Goal: Task Accomplishment & Management: Manage account settings

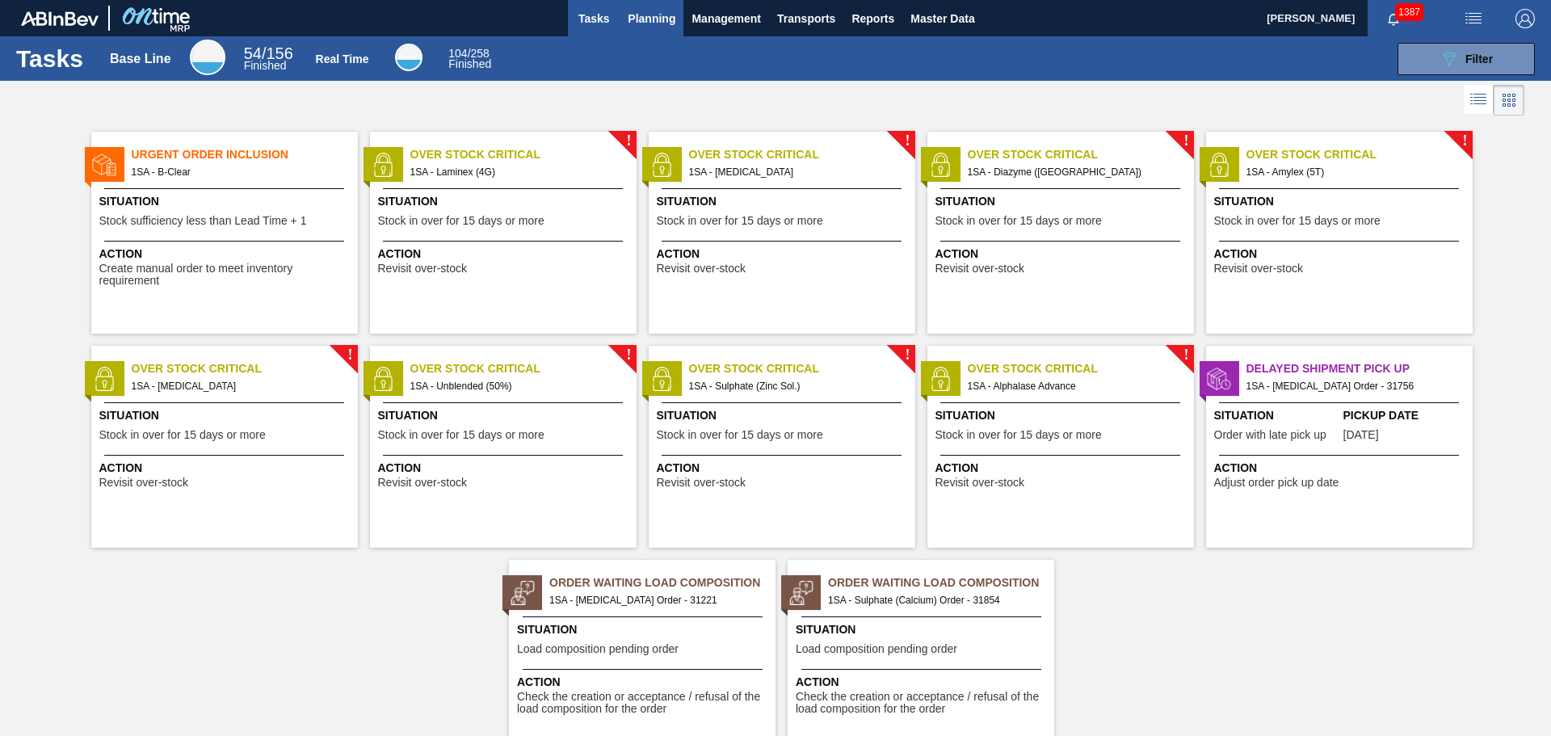
click at [650, 21] on span "Planning" at bounding box center [652, 18] width 48 height 19
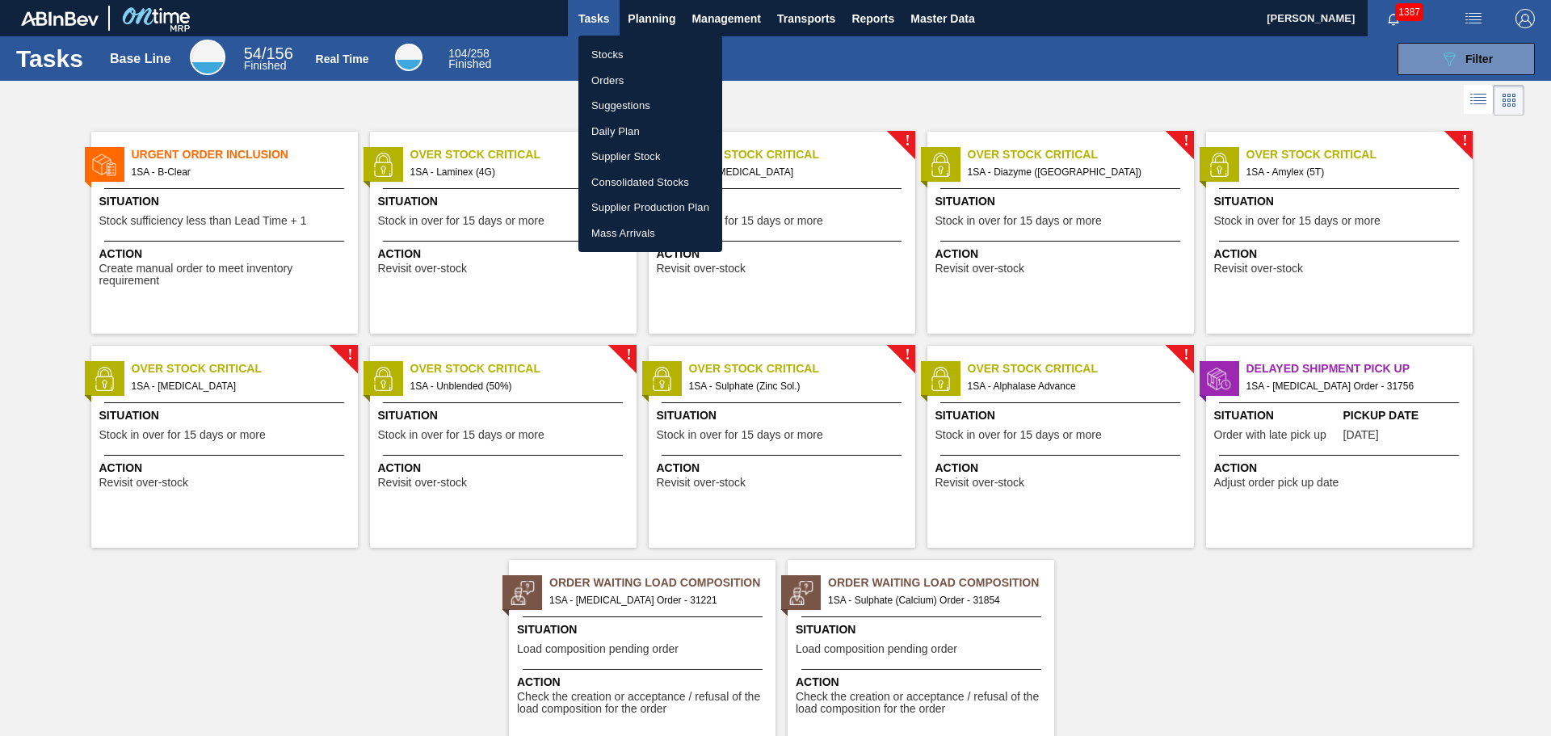
click at [621, 58] on li "Stocks" at bounding box center [650, 55] width 144 height 26
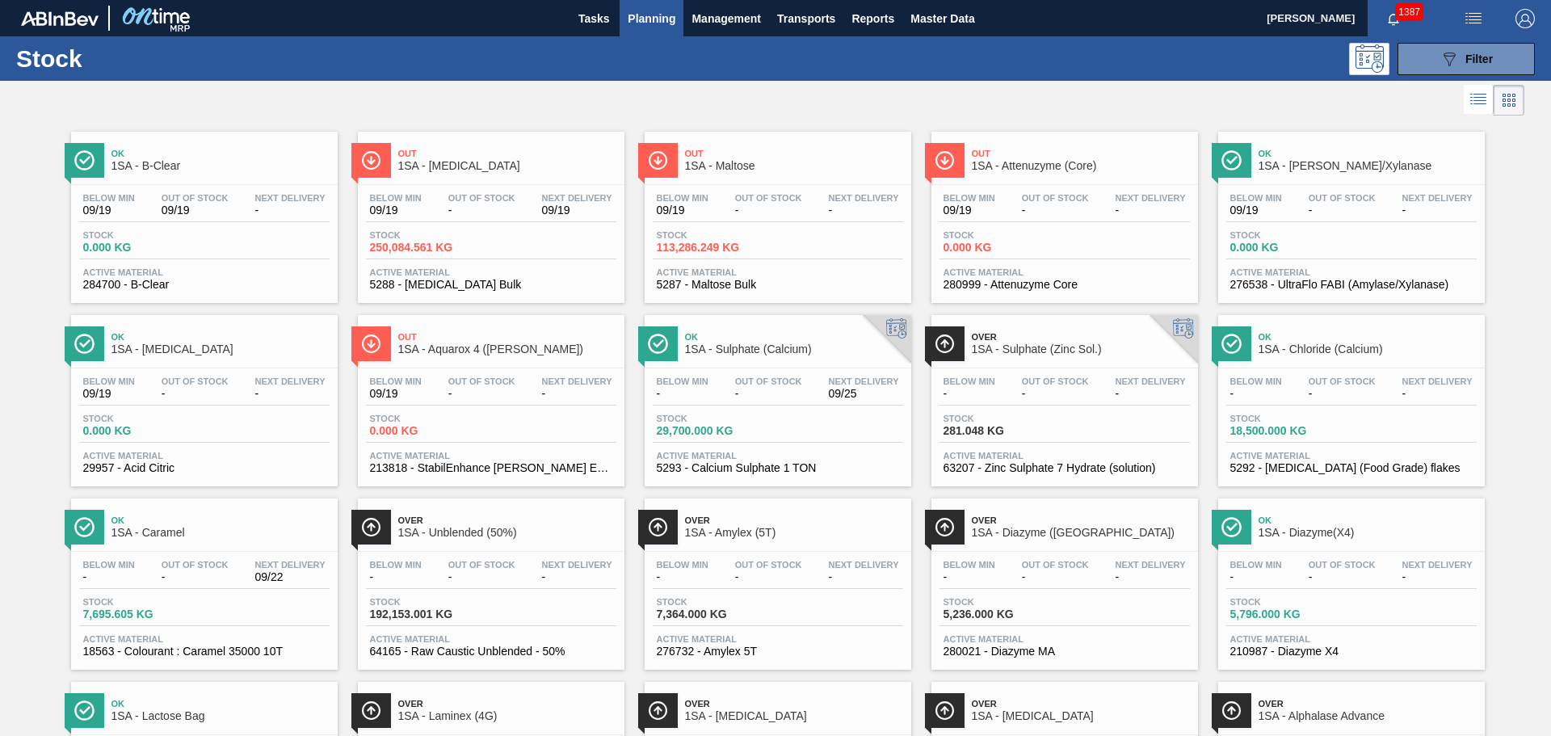
click at [519, 236] on div "Stock 250,084.561 KG" at bounding box center [491, 244] width 250 height 29
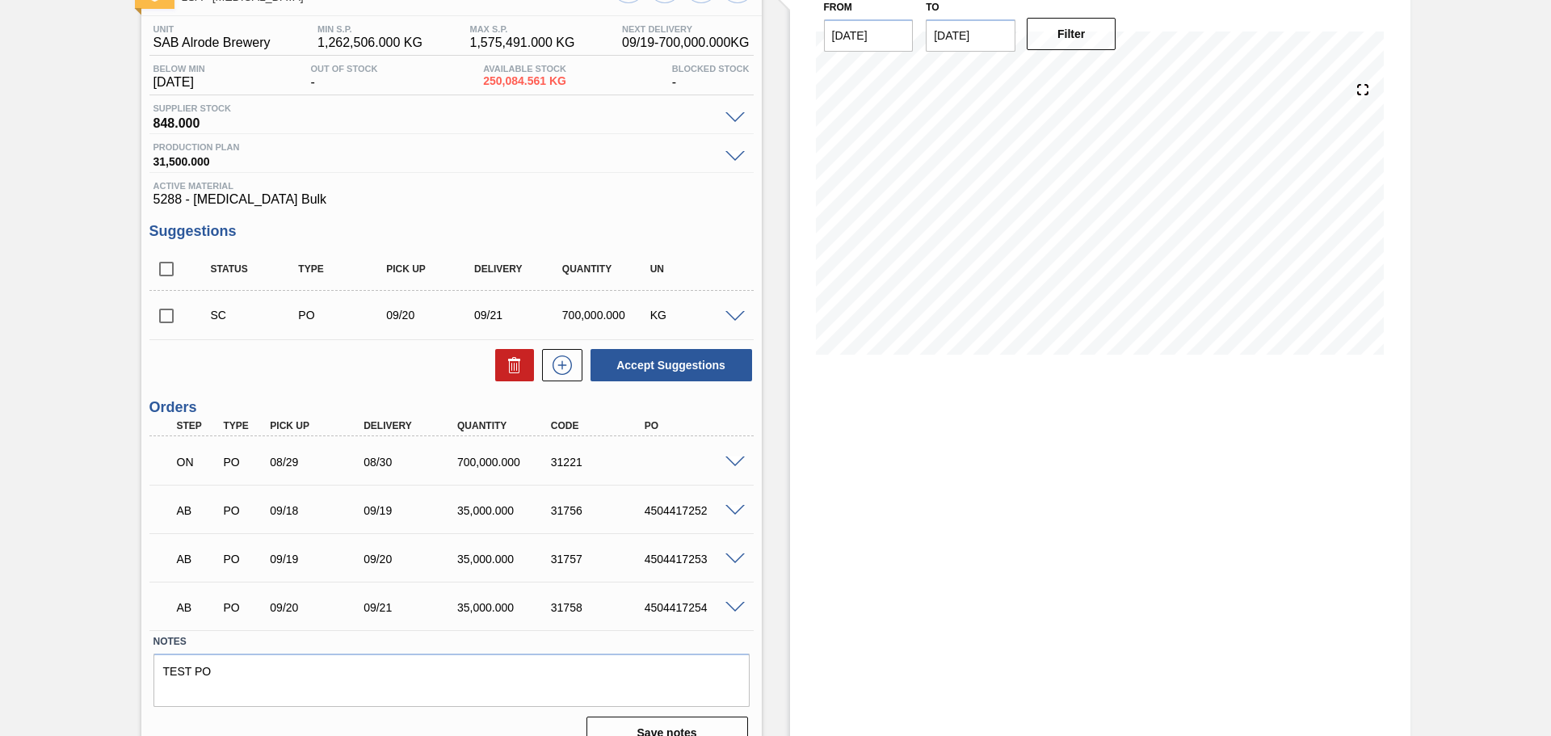
scroll to position [145, 0]
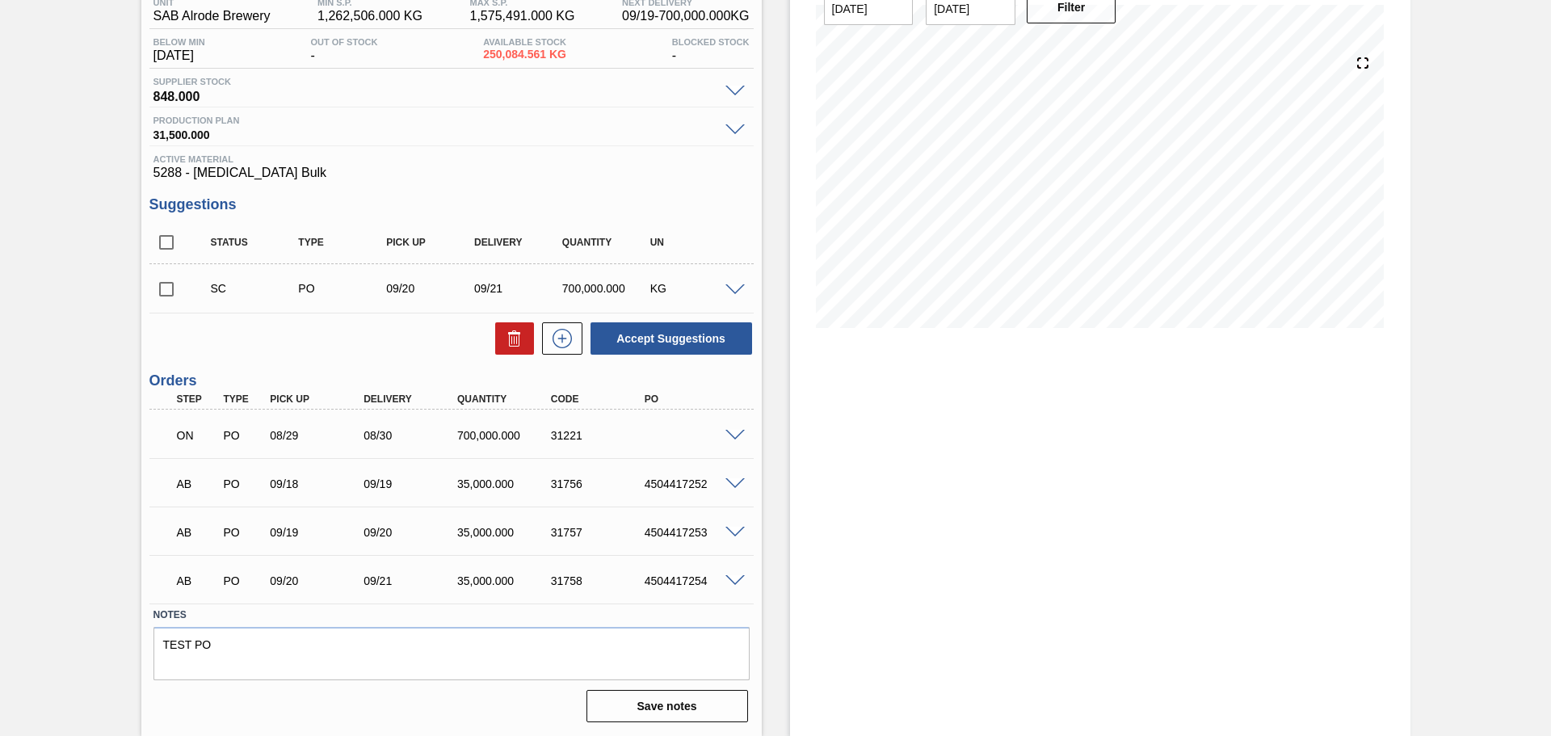
click at [732, 435] on span at bounding box center [734, 436] width 19 height 12
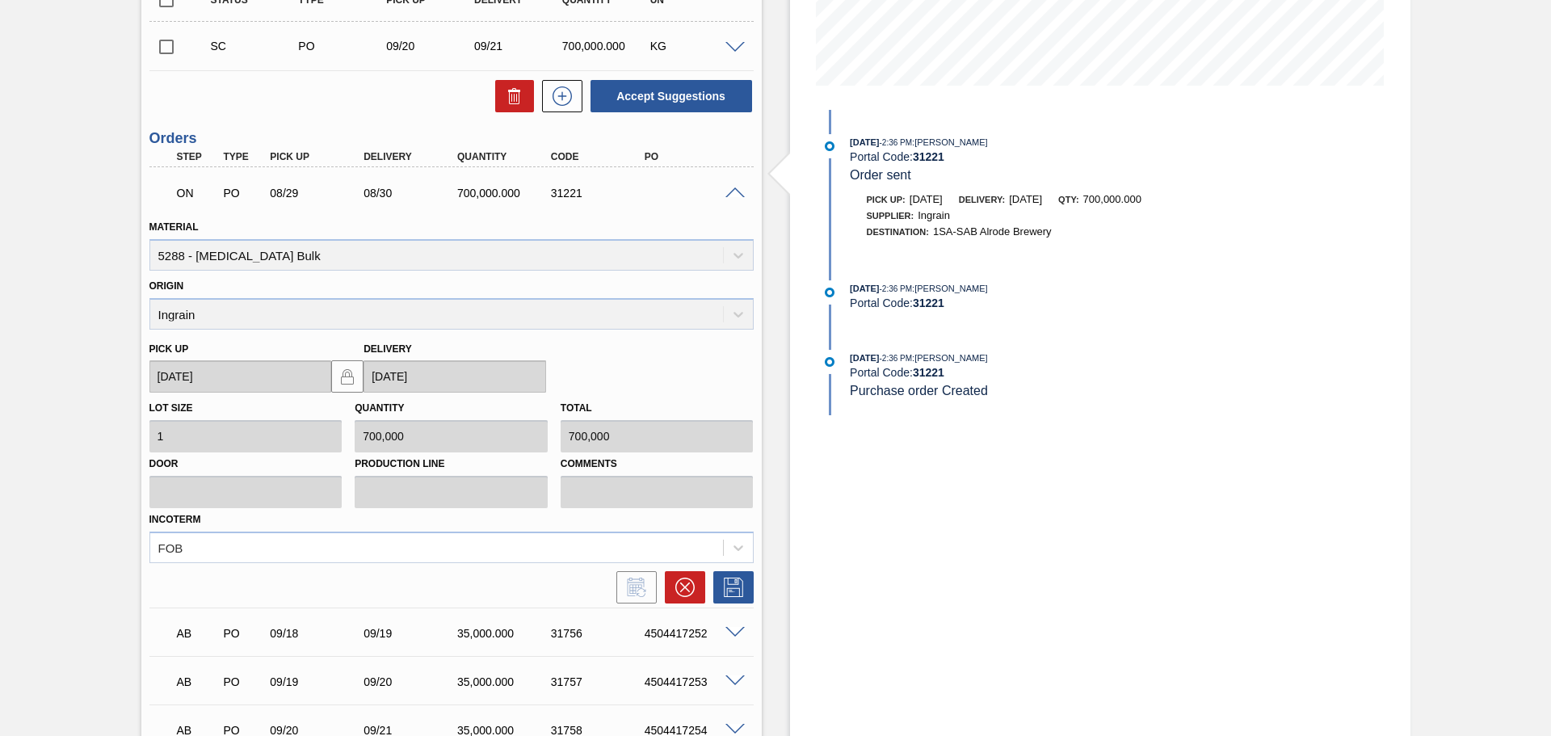
scroll to position [468, 0]
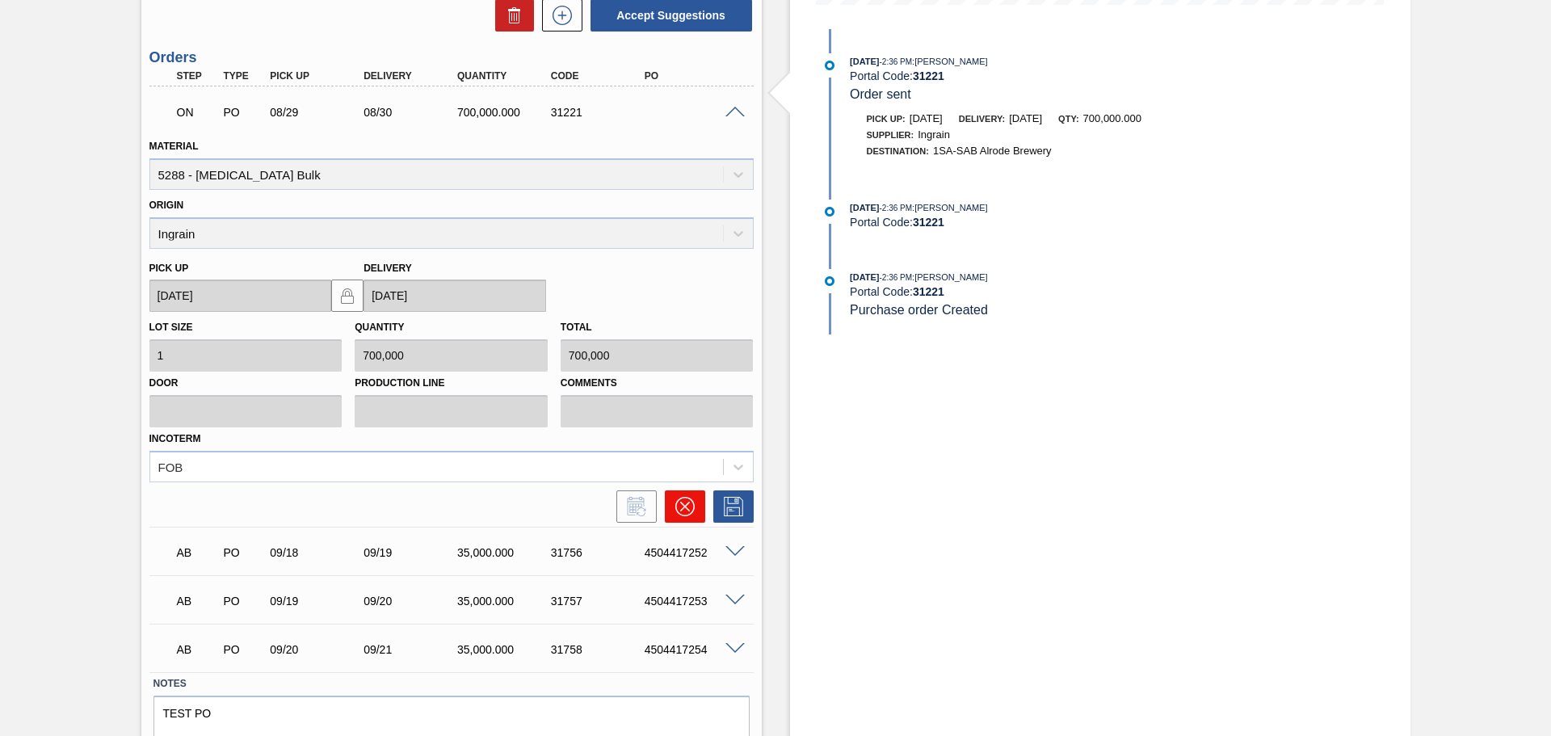
click at [680, 514] on icon at bounding box center [684, 506] width 19 height 19
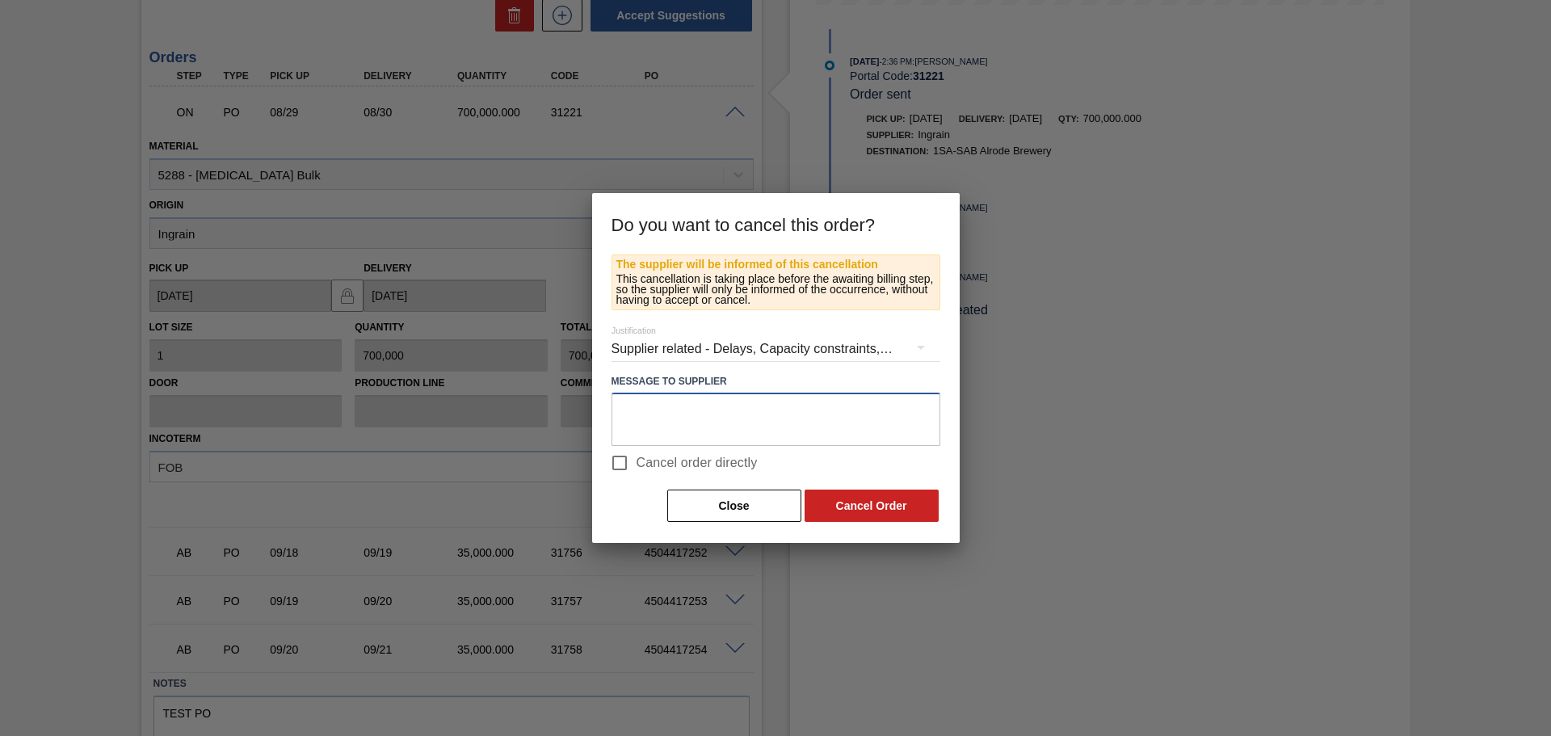
click at [682, 430] on textarea at bounding box center [776, 419] width 329 height 53
click at [683, 428] on textarea at bounding box center [776, 419] width 329 height 53
click at [710, 501] on button "Close" at bounding box center [734, 506] width 134 height 32
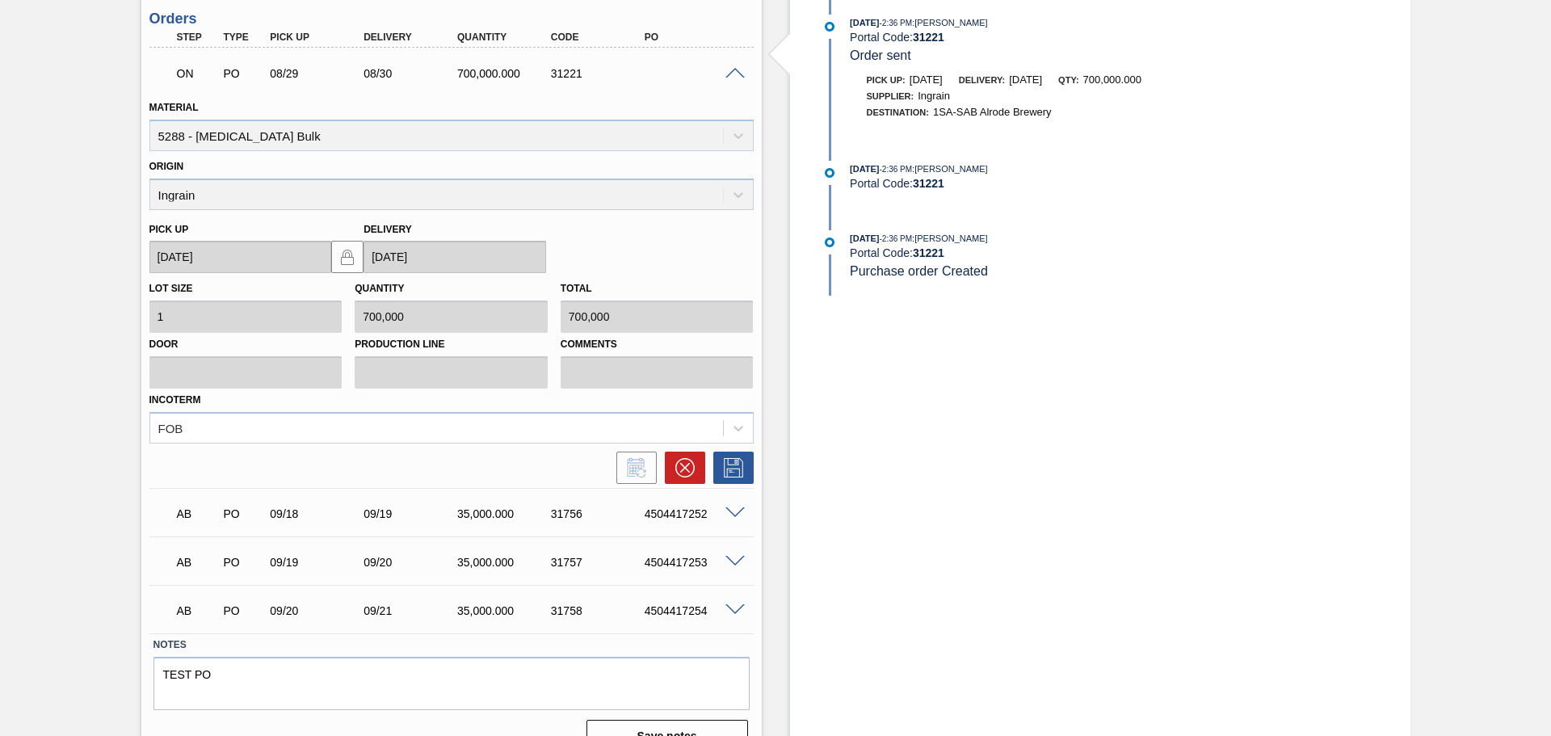
scroll to position [536, 0]
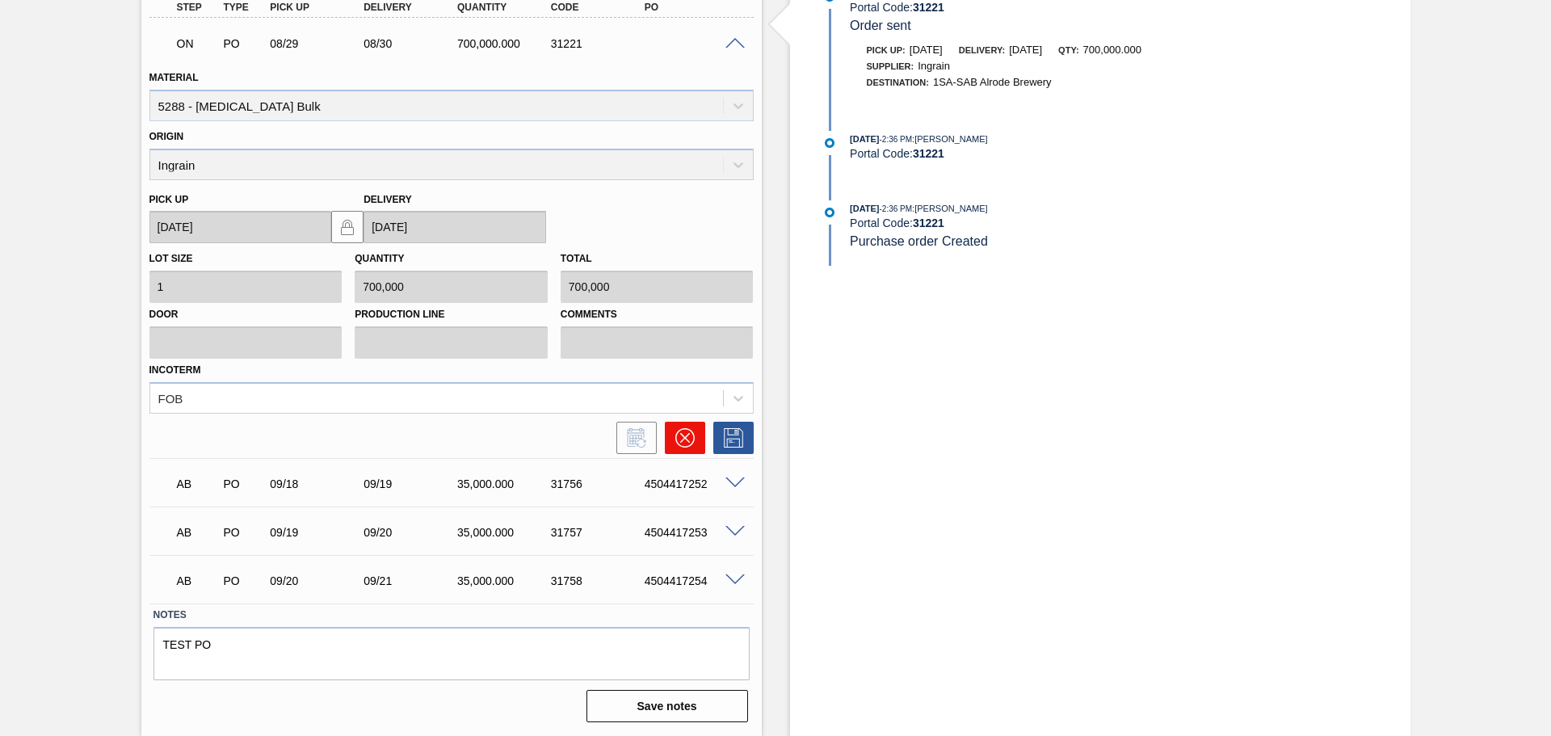
click at [687, 444] on icon at bounding box center [684, 437] width 19 height 19
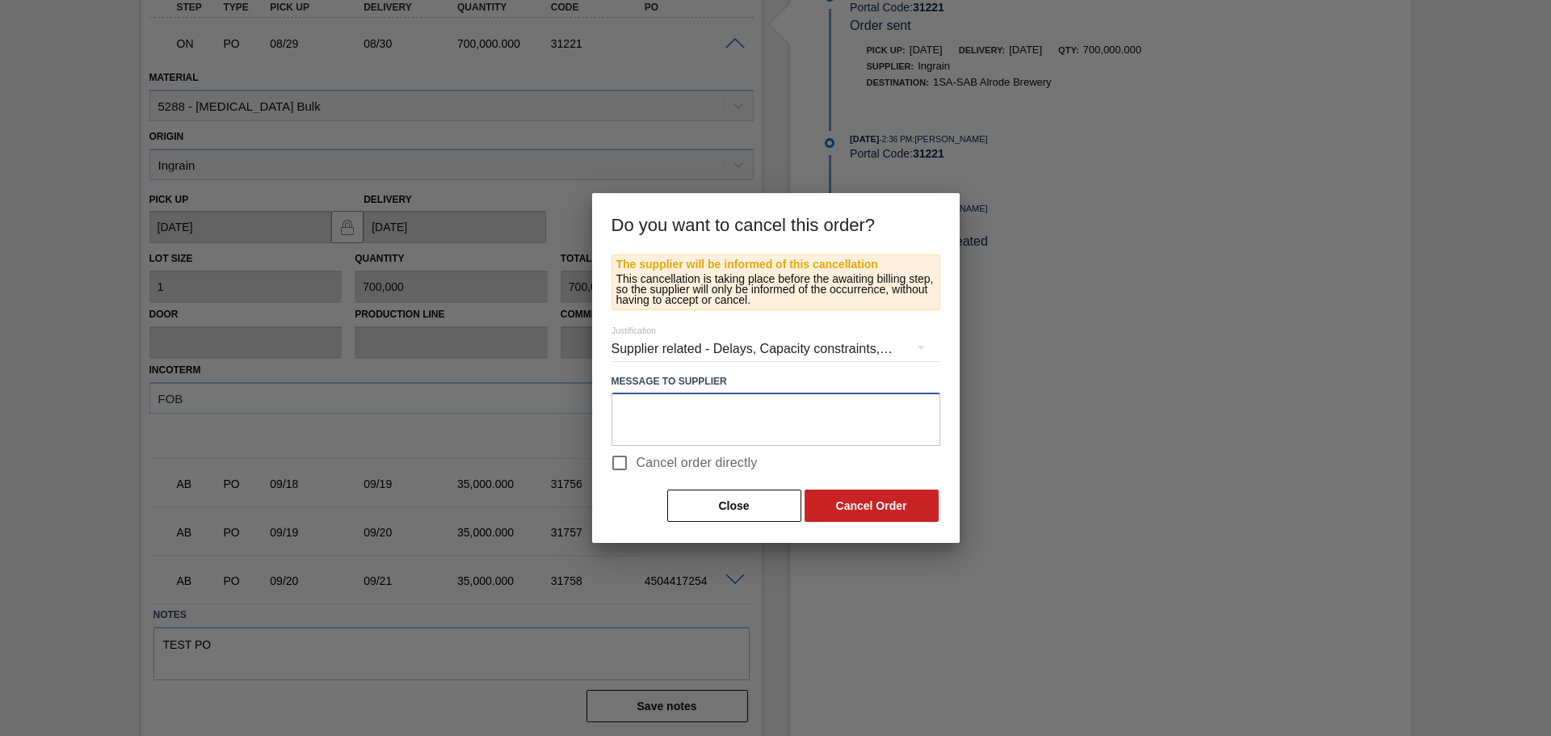
click at [676, 424] on textarea at bounding box center [776, 419] width 329 height 53
type textarea "n"
type textarea "No longer needed"
click at [620, 459] on input "Cancel order directly" at bounding box center [620, 463] width 34 height 34
checkbox input "true"
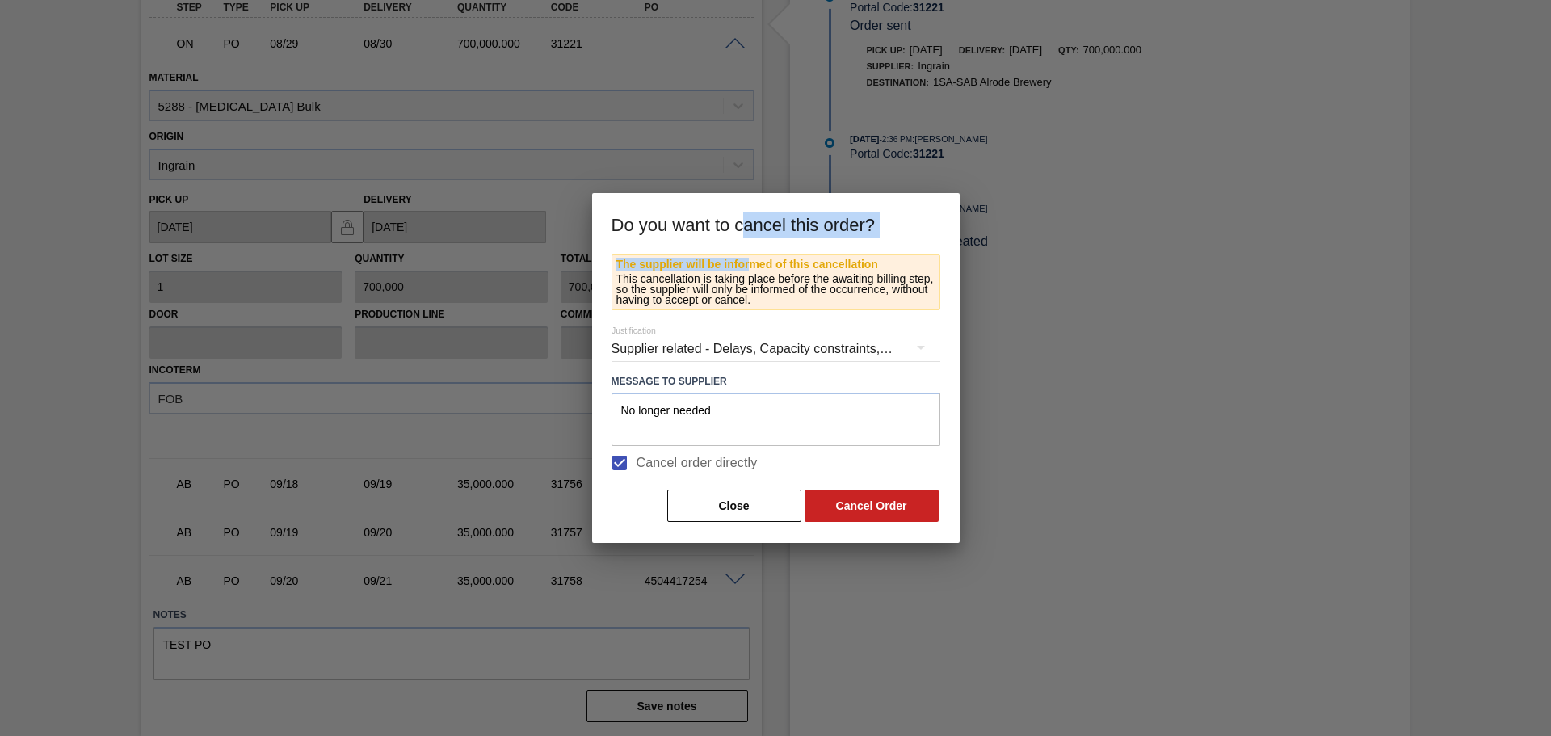
drag, startPoint x: 747, startPoint y: 199, endPoint x: 752, endPoint y: 254, distance: 55.1
click at [752, 254] on div "Do you want to cancel this order? The supplier will be informed of this cancell…" at bounding box center [776, 368] width 368 height 351
click at [923, 221] on h3 "Do you want to cancel this order?" at bounding box center [776, 223] width 368 height 61
click at [871, 502] on button "Cancel Order" at bounding box center [872, 506] width 134 height 32
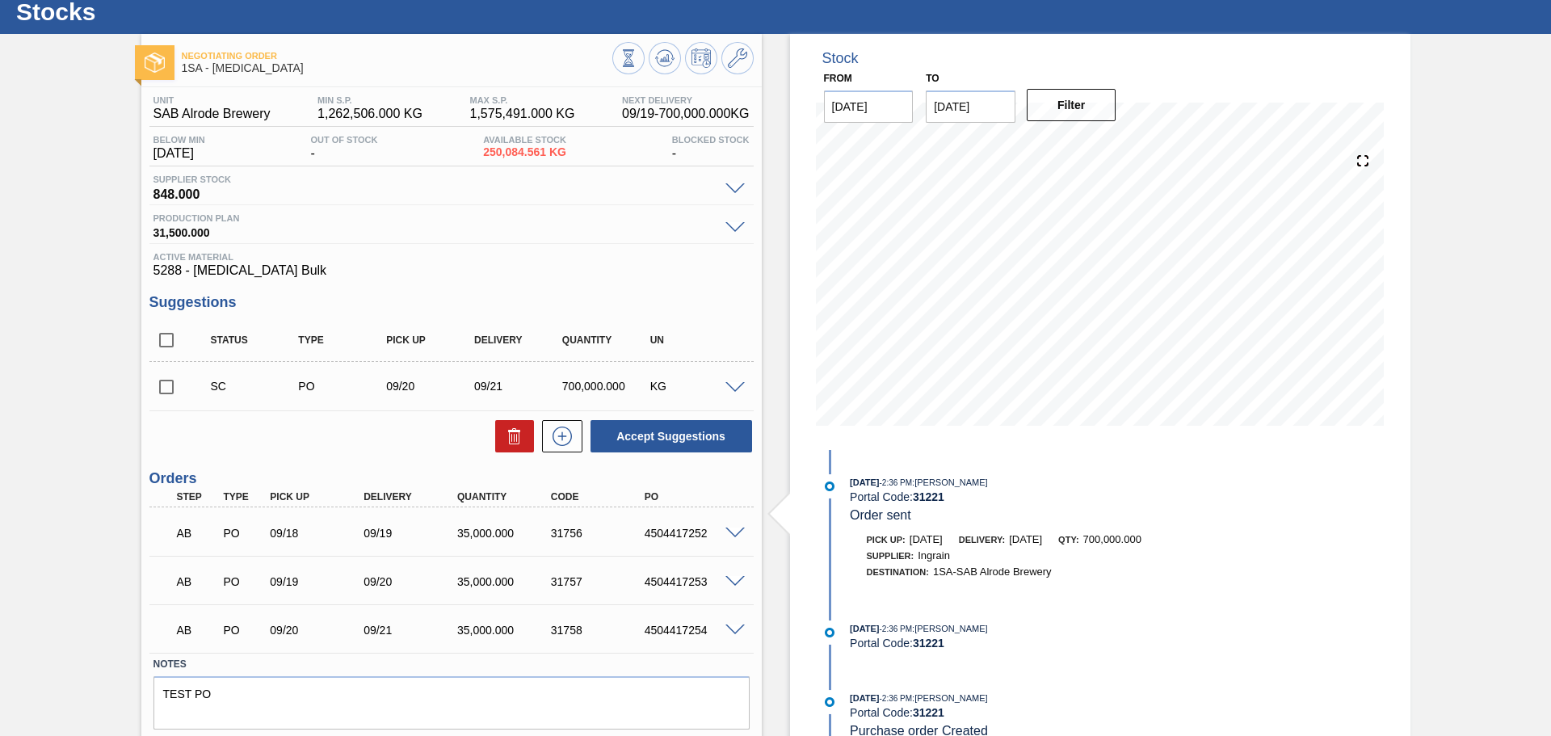
scroll to position [0, 0]
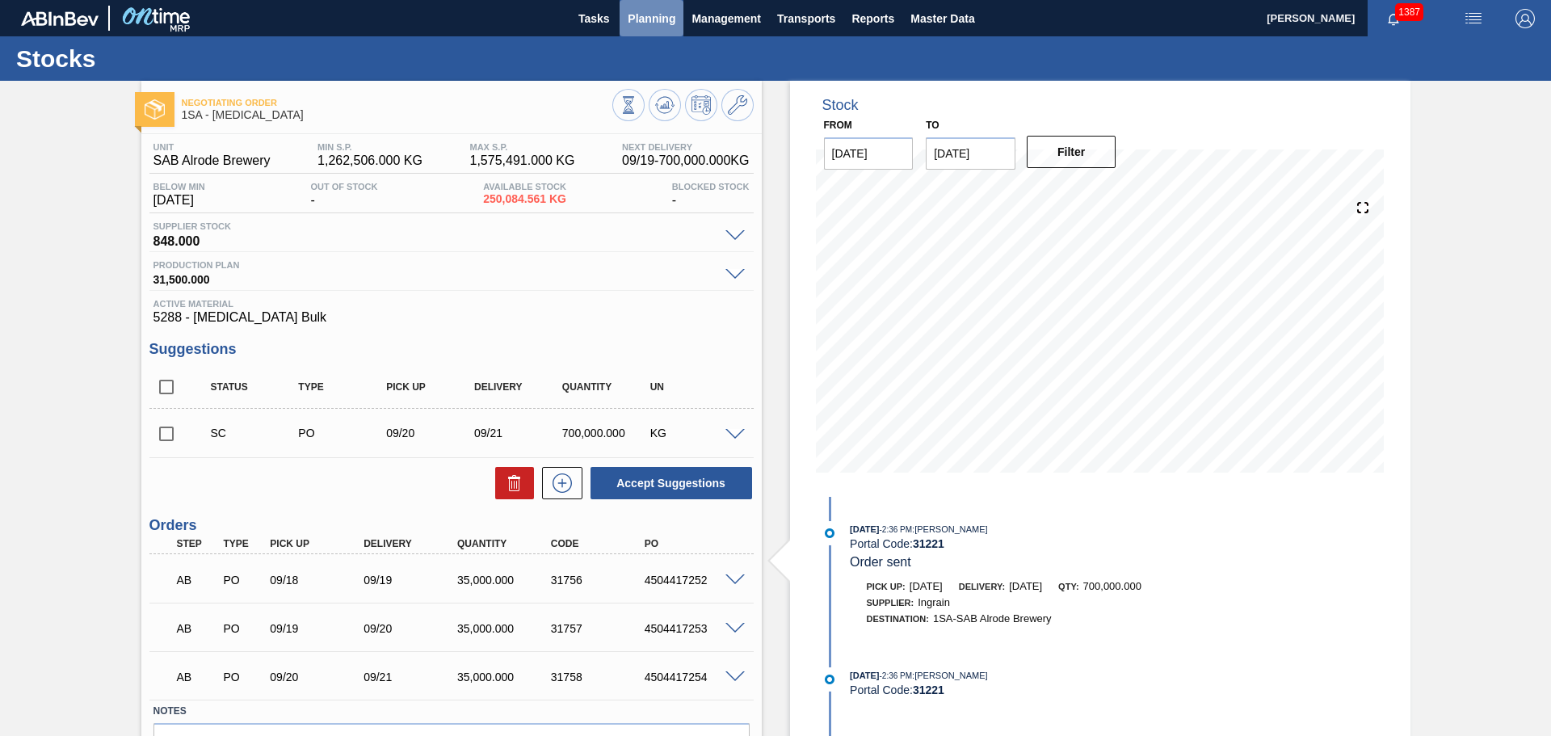
click at [650, 13] on span "Planning" at bounding box center [652, 18] width 48 height 19
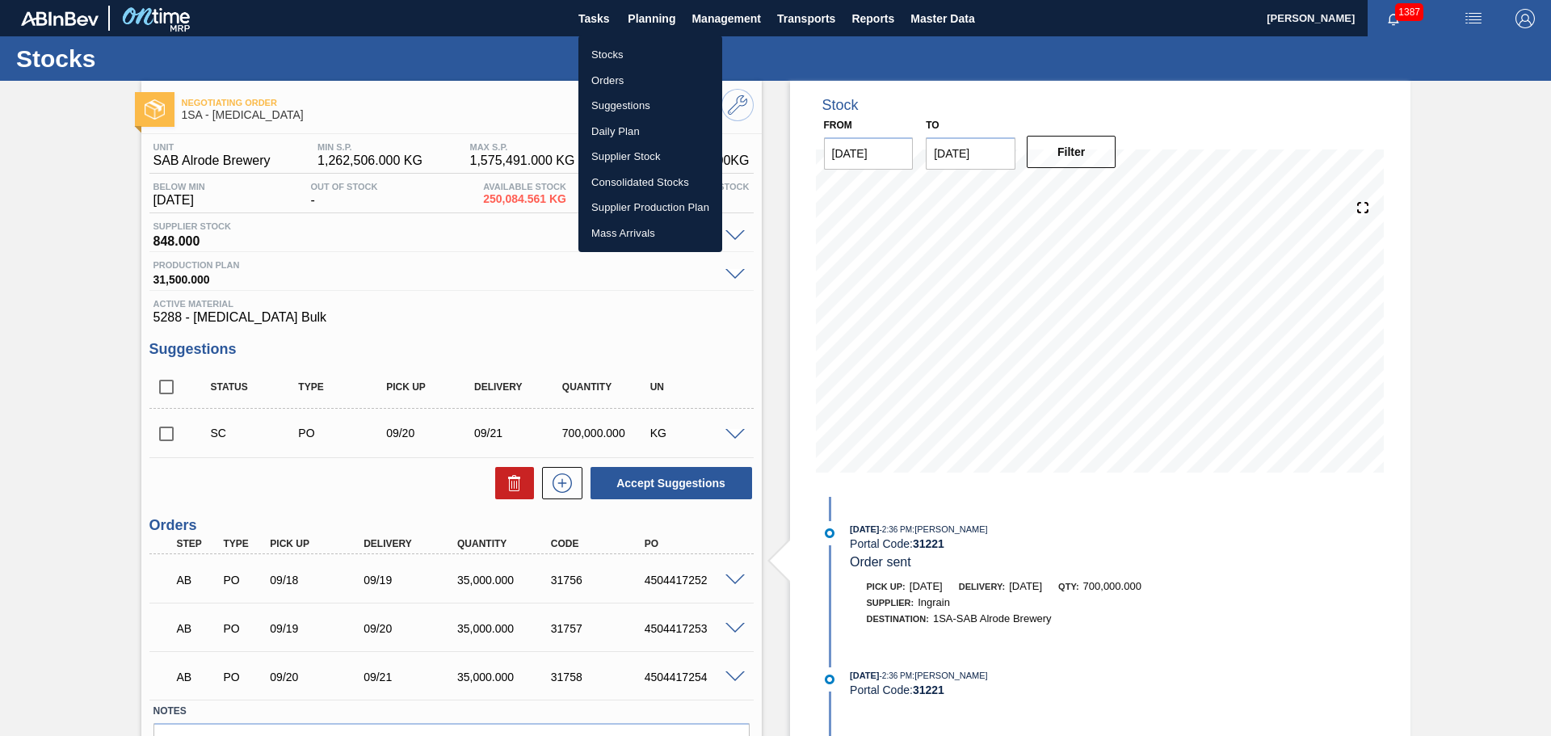
click at [623, 81] on li "Orders" at bounding box center [650, 81] width 144 height 26
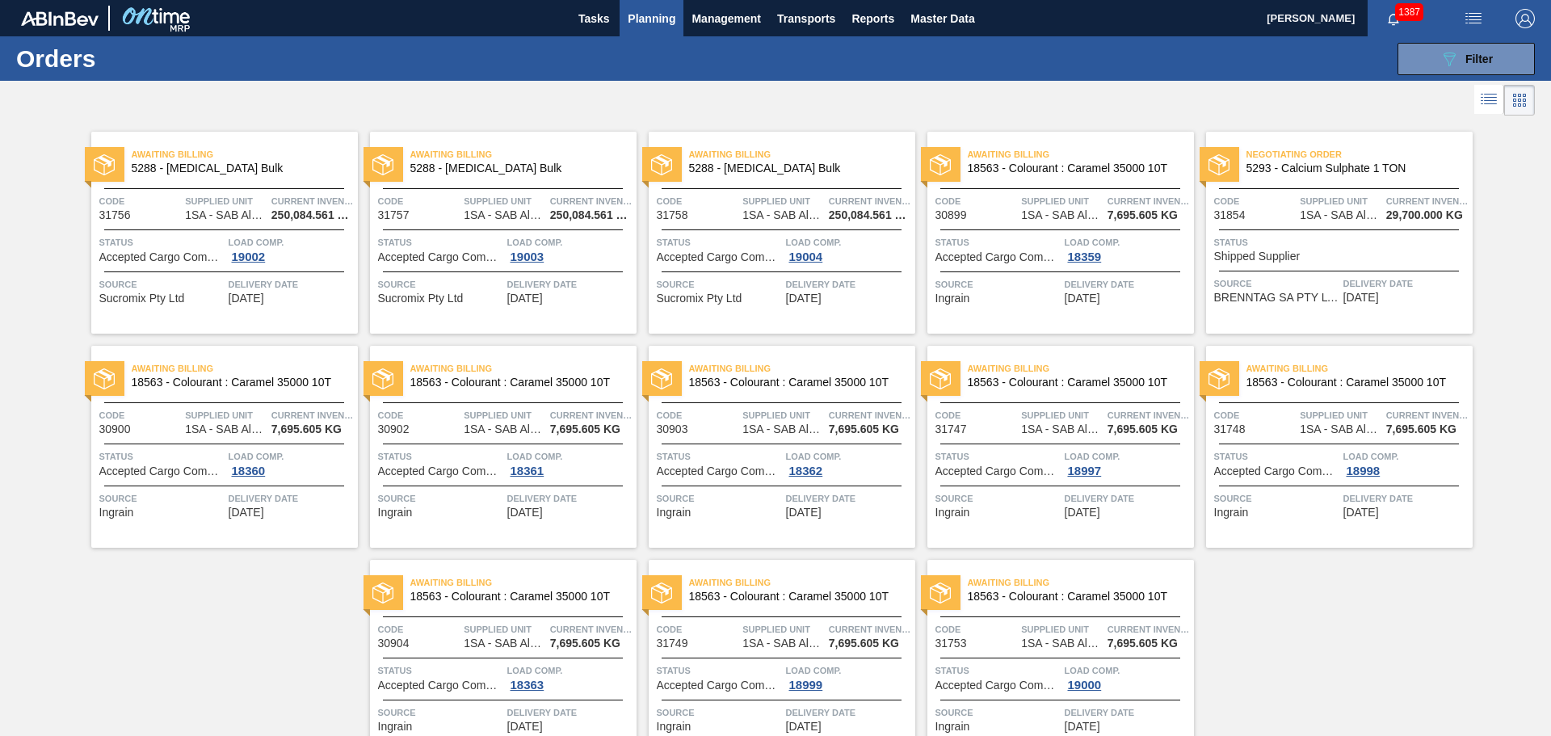
click at [661, 21] on span "Planning" at bounding box center [652, 18] width 48 height 19
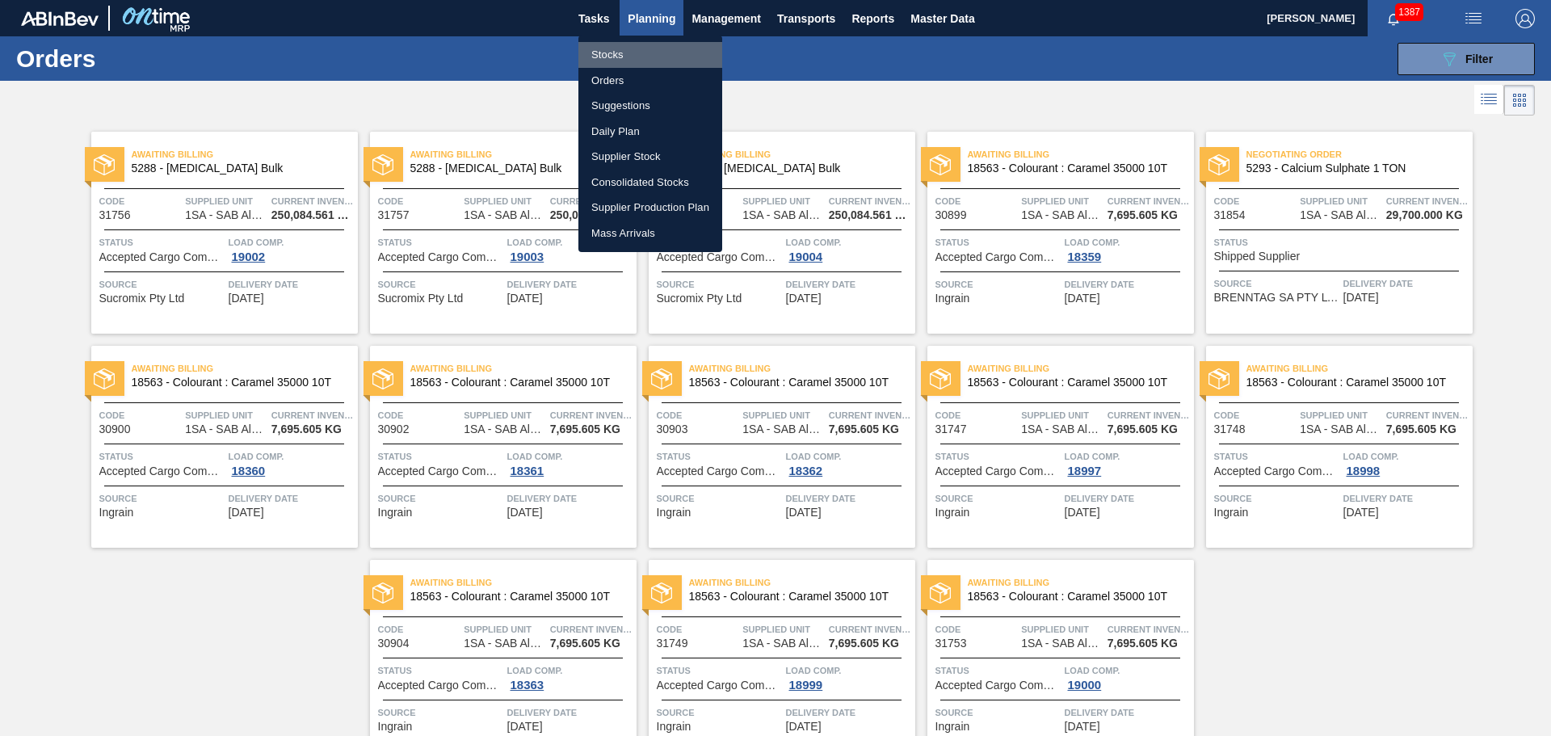
click at [631, 53] on li "Stocks" at bounding box center [650, 55] width 144 height 26
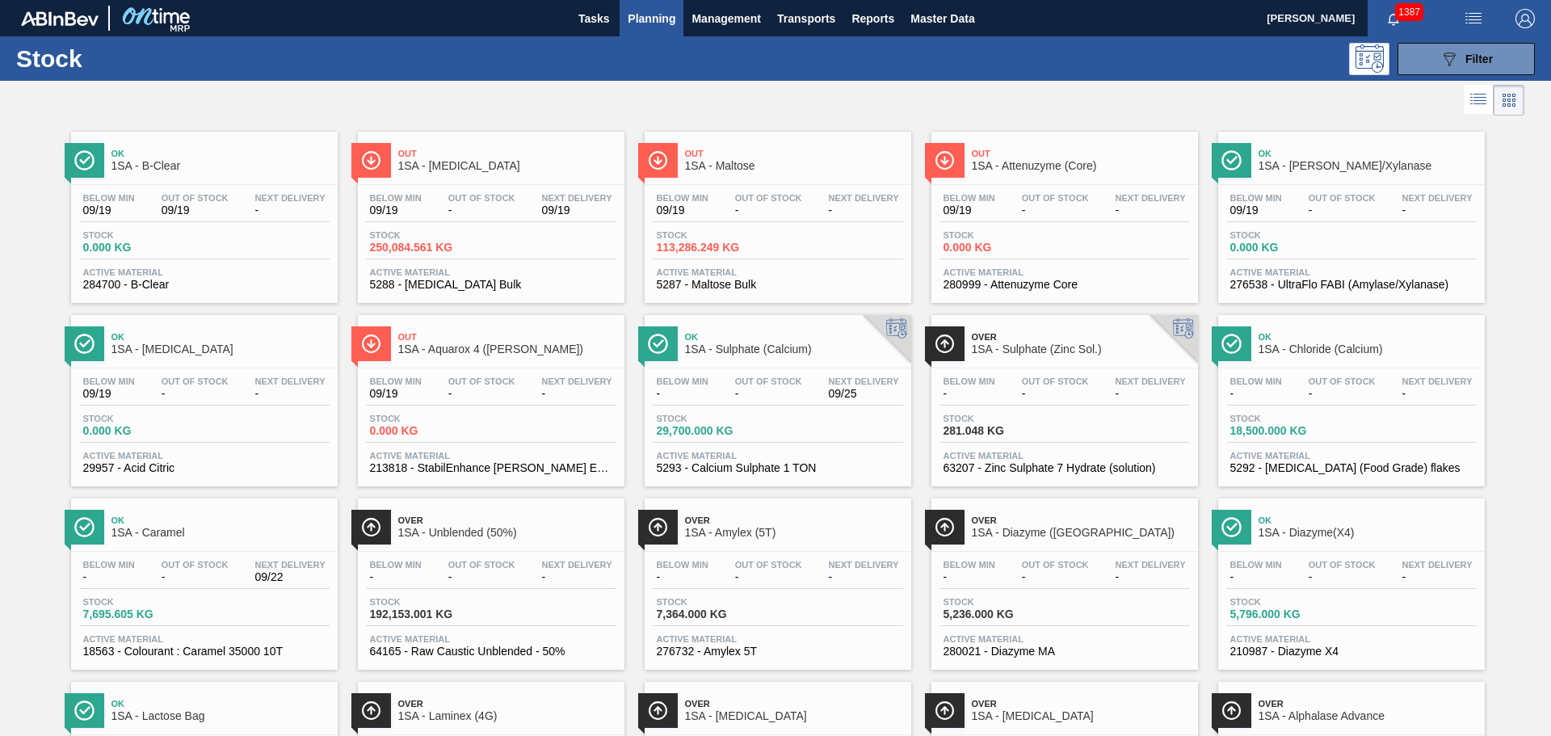
click at [792, 238] on div "Stock 113,286.249 KG" at bounding box center [778, 244] width 250 height 29
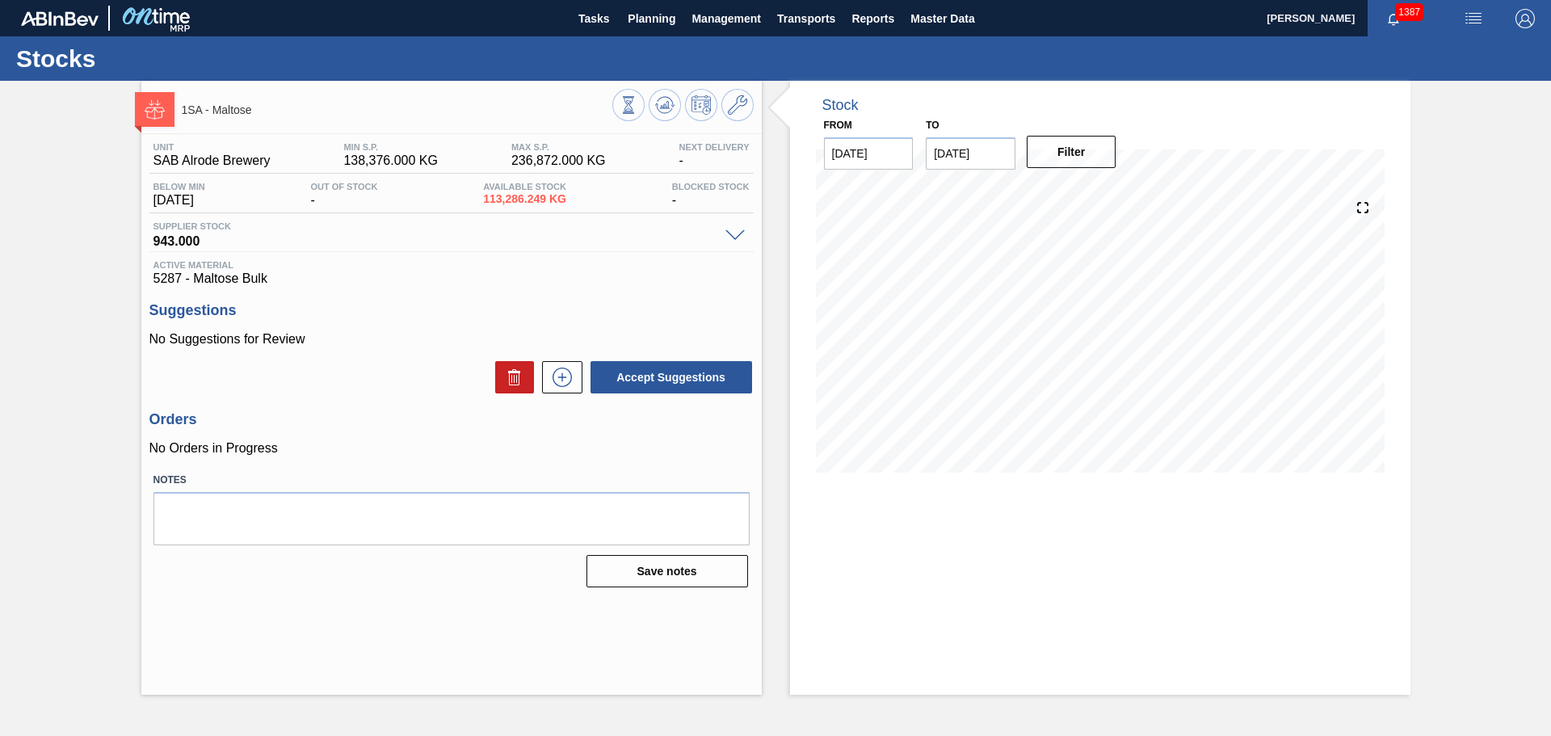
click at [733, 234] on span at bounding box center [734, 236] width 19 height 12
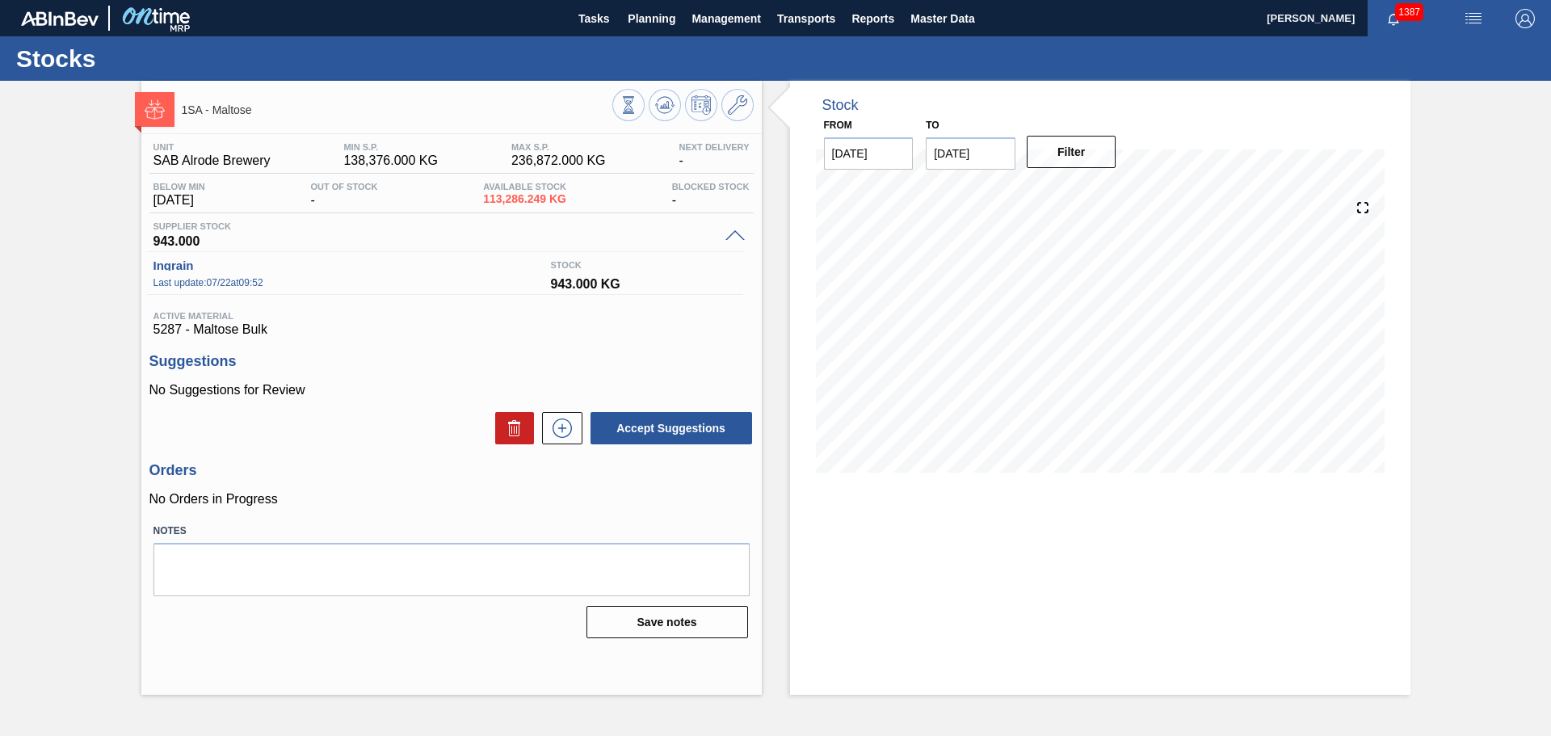
click at [733, 234] on span at bounding box center [734, 236] width 19 height 12
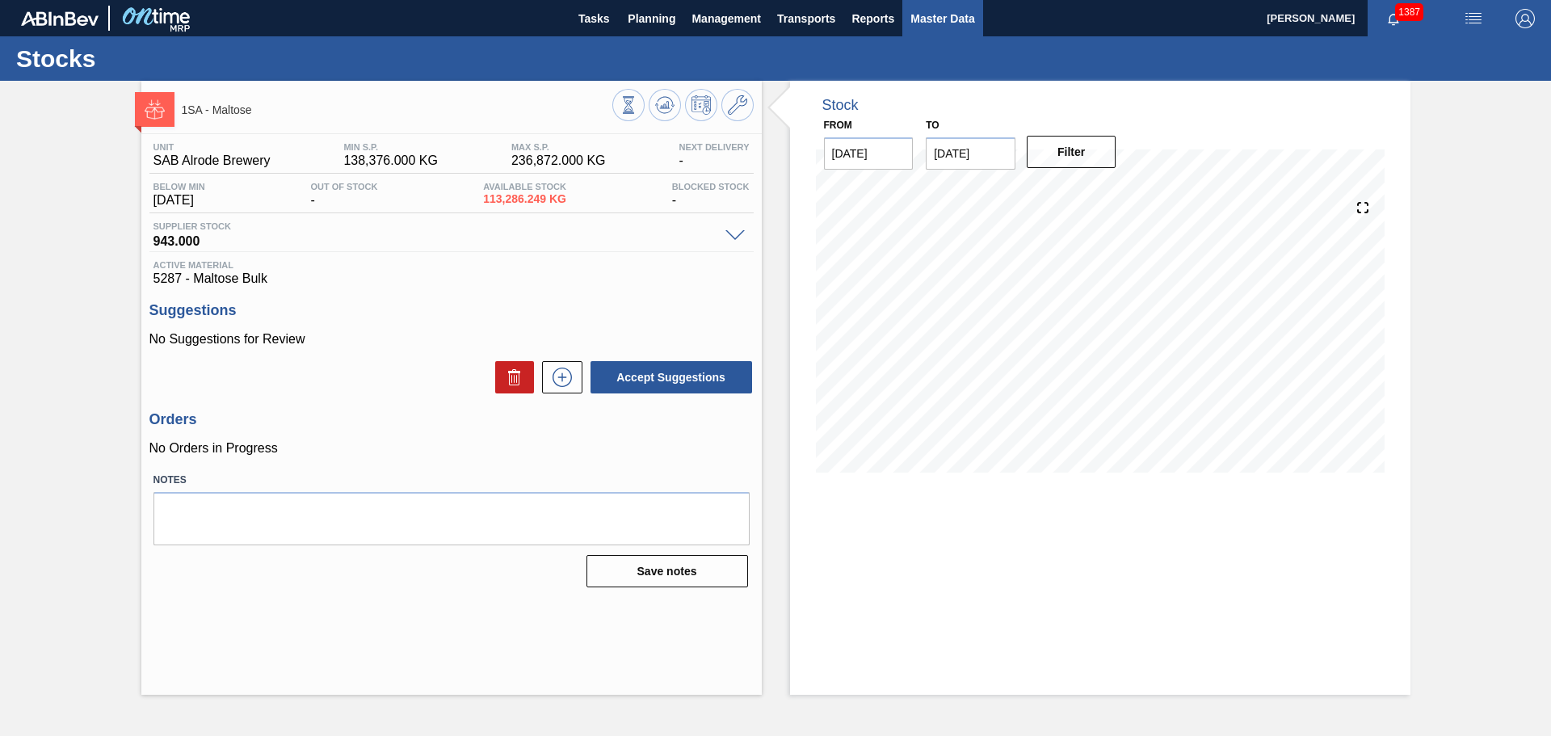
click at [931, 11] on span "Master Data" at bounding box center [942, 18] width 64 height 19
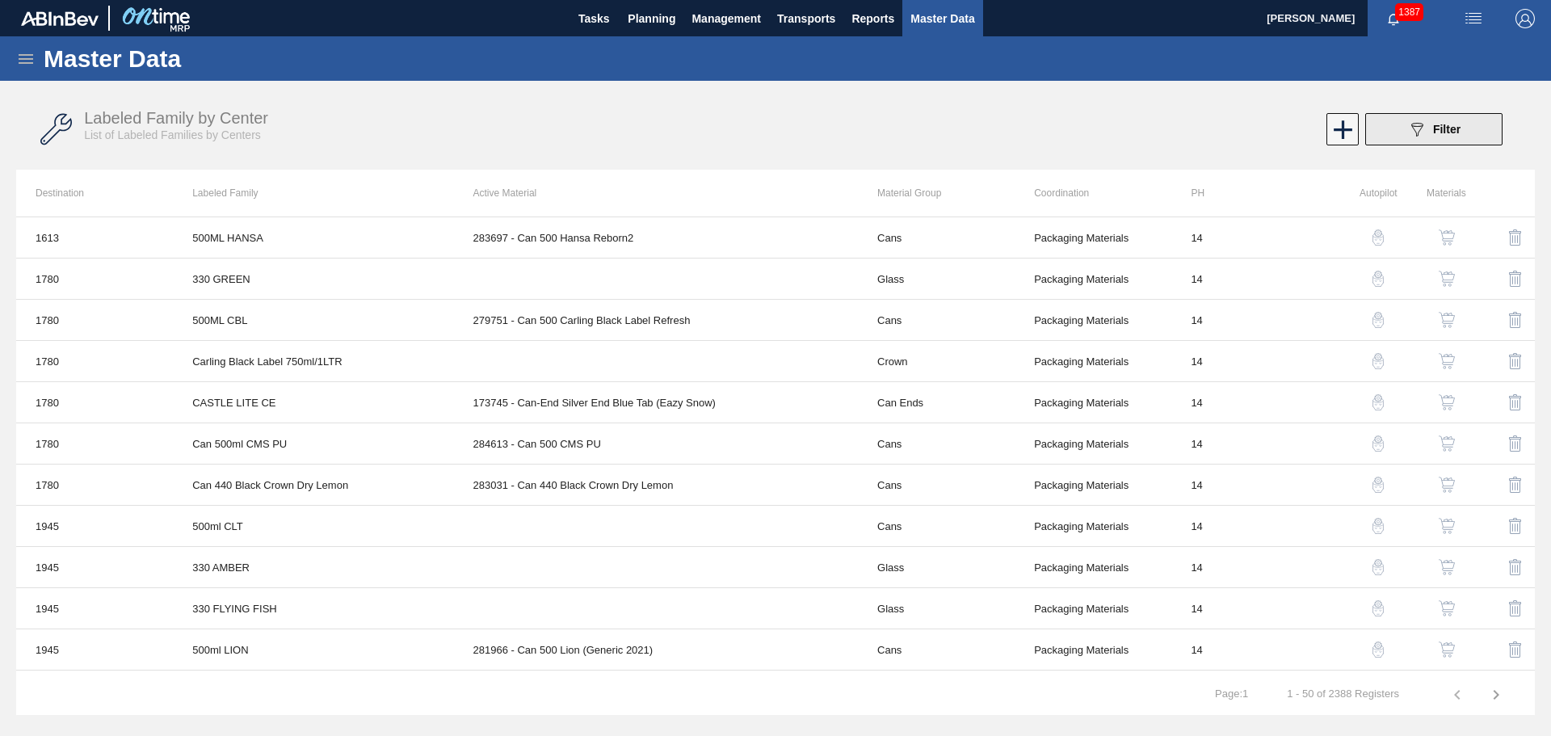
click at [1457, 130] on span "Filter" at bounding box center [1446, 129] width 27 height 13
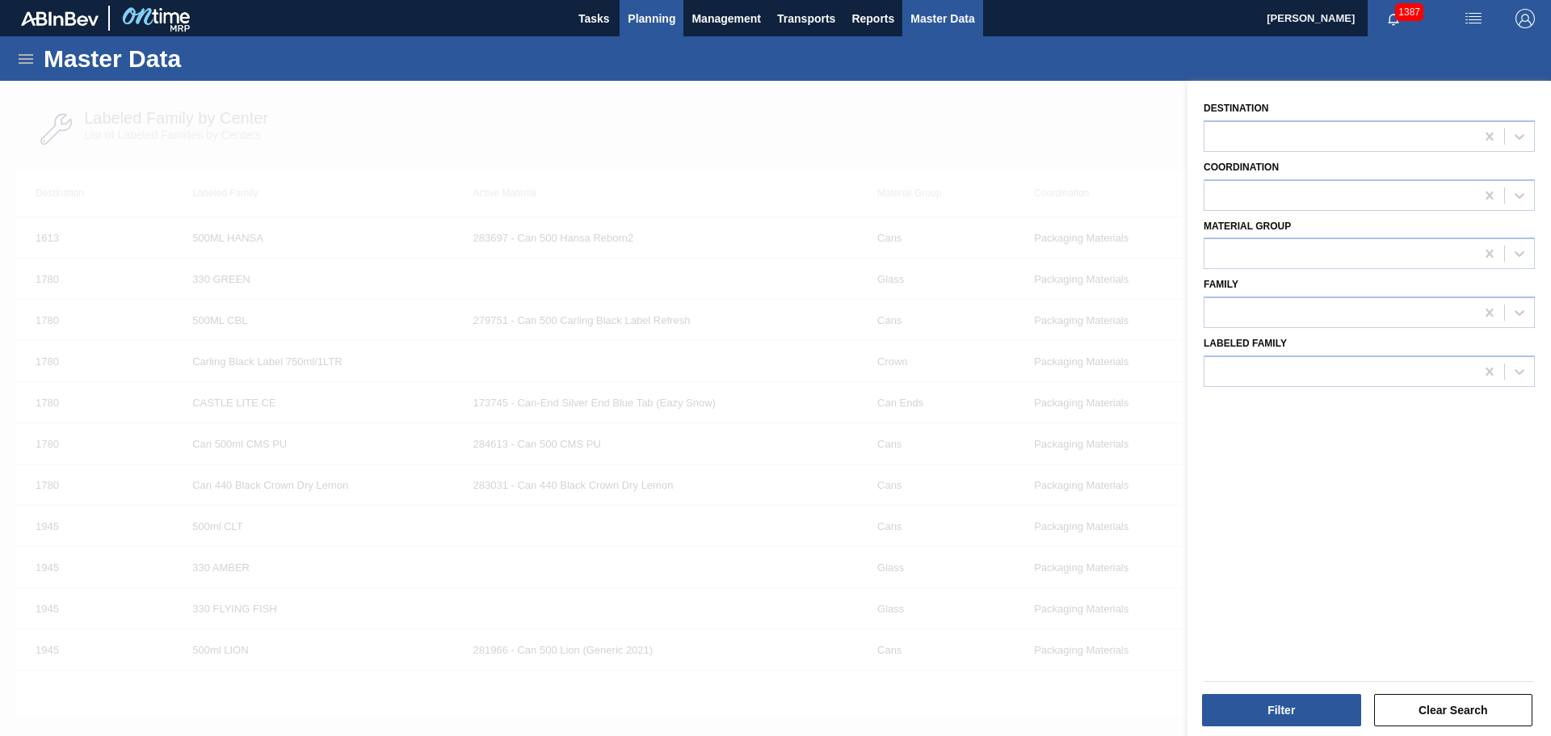
click at [649, 19] on span "Planning" at bounding box center [652, 18] width 48 height 19
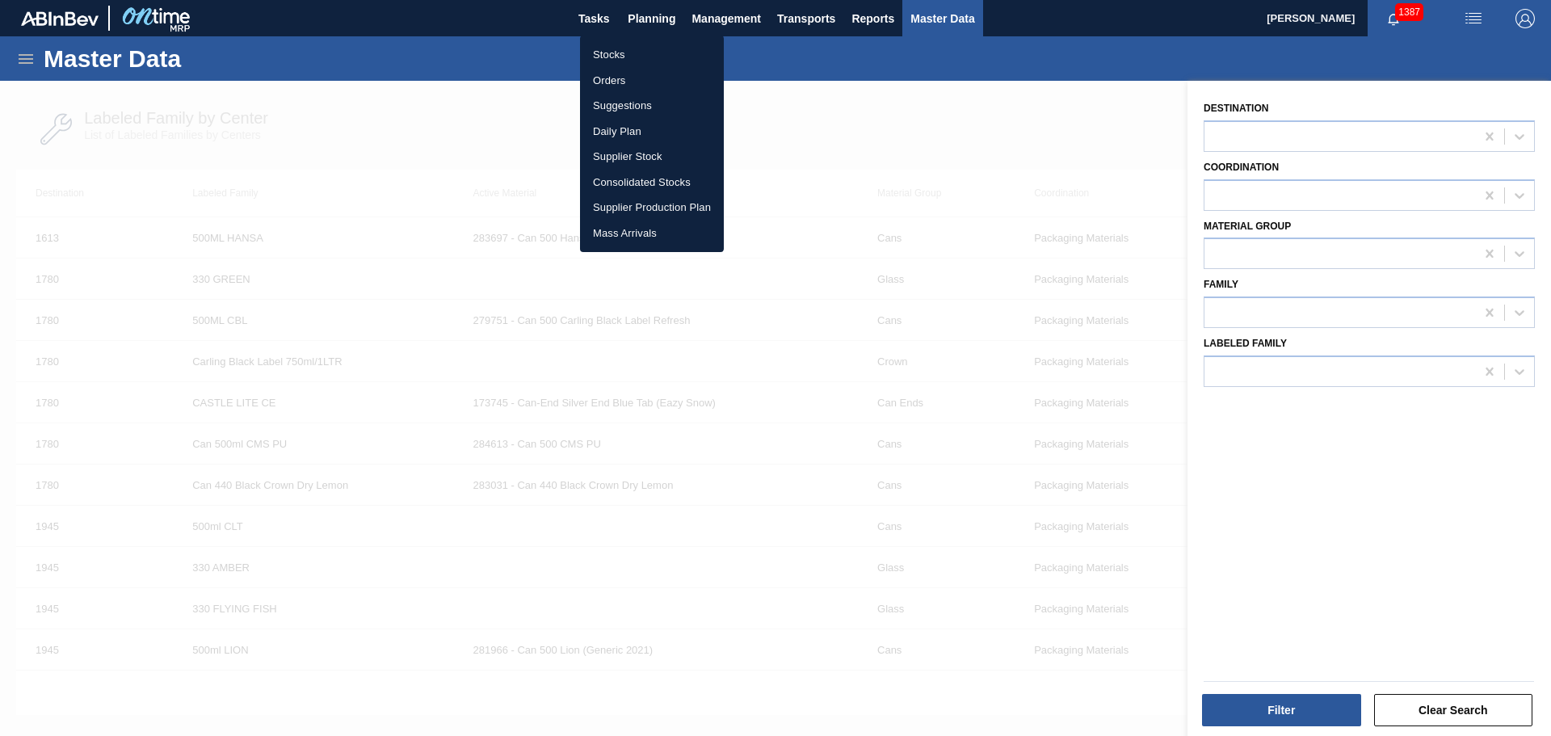
click at [610, 55] on li "Stocks" at bounding box center [652, 55] width 144 height 26
